Goal: Navigation & Orientation: Find specific page/section

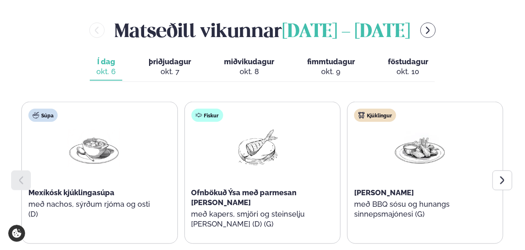
scroll to position [384, 0]
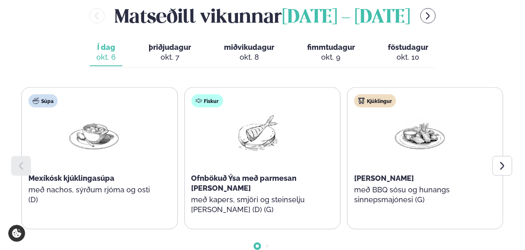
click at [509, 156] on div at bounding box center [503, 166] width 20 height 20
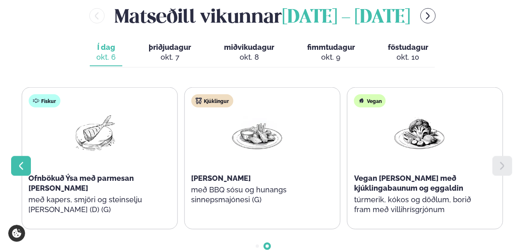
click at [19, 156] on div at bounding box center [21, 166] width 20 height 20
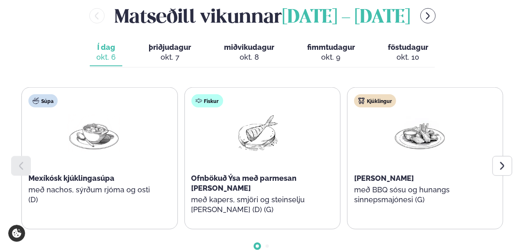
click at [173, 43] on span "þriðjudagur" at bounding box center [170, 47] width 42 height 9
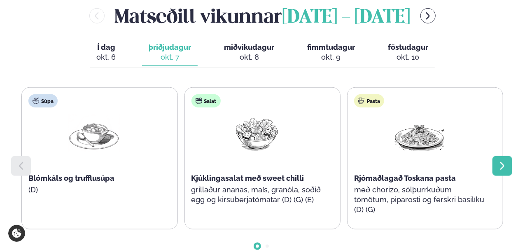
click at [496, 156] on div at bounding box center [503, 166] width 20 height 20
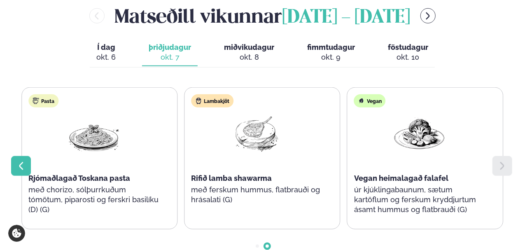
click at [22, 156] on div at bounding box center [21, 166] width 20 height 20
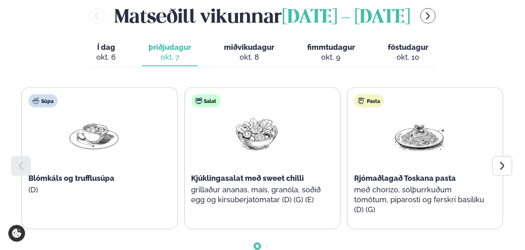
click at [114, 39] on button "Í dag Í d. [DATE]" at bounding box center [106, 52] width 33 height 27
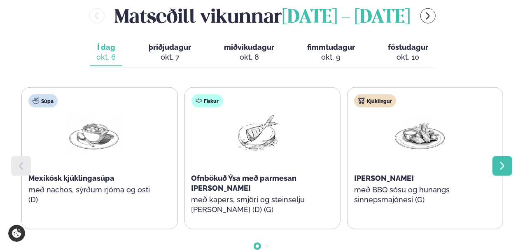
click at [509, 156] on div at bounding box center [503, 166] width 20 height 20
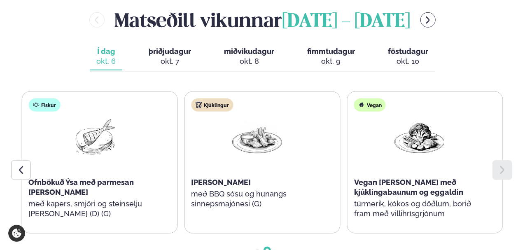
scroll to position [220, 0]
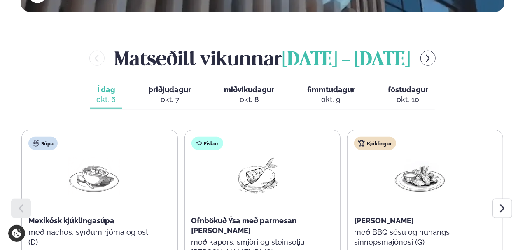
scroll to position [384, 0]
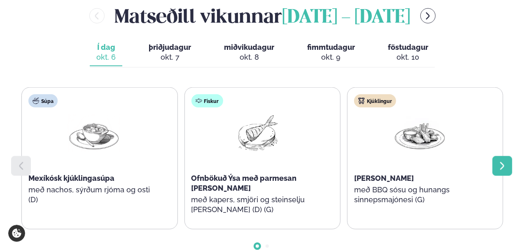
click at [505, 161] on icon at bounding box center [503, 166] width 10 height 10
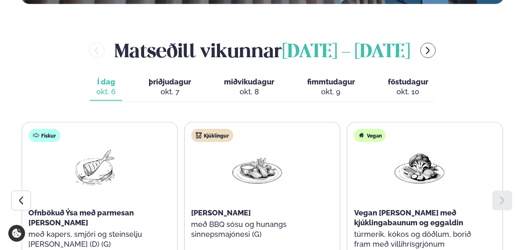
scroll to position [354, 0]
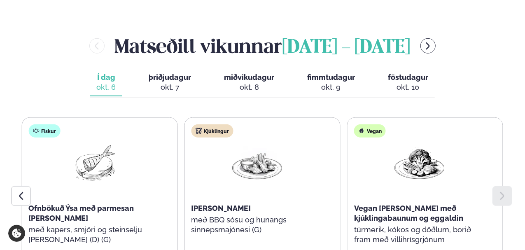
click at [500, 191] on icon at bounding box center [503, 196] width 10 height 10
click at [19, 191] on icon at bounding box center [21, 196] width 10 height 10
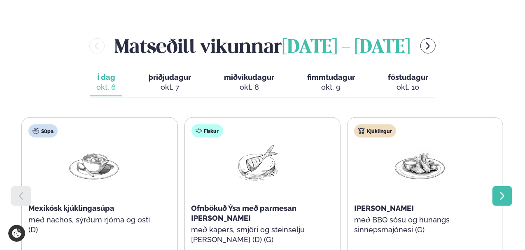
click at [503, 186] on div at bounding box center [503, 196] width 20 height 20
